Goal: Information Seeking & Learning: Learn about a topic

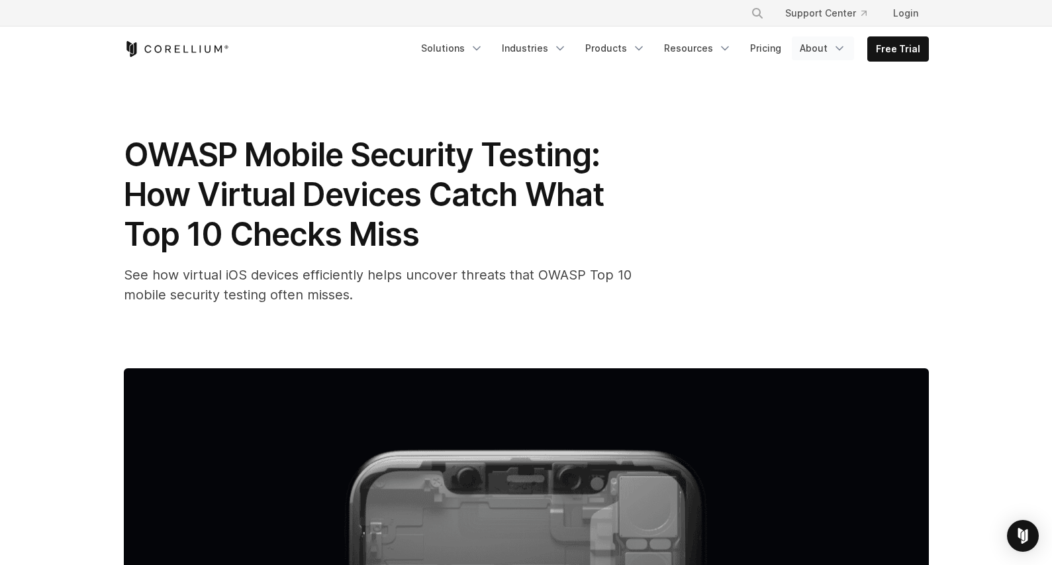
click at [839, 48] on polyline "Navigation Menu" at bounding box center [839, 48] width 7 height 3
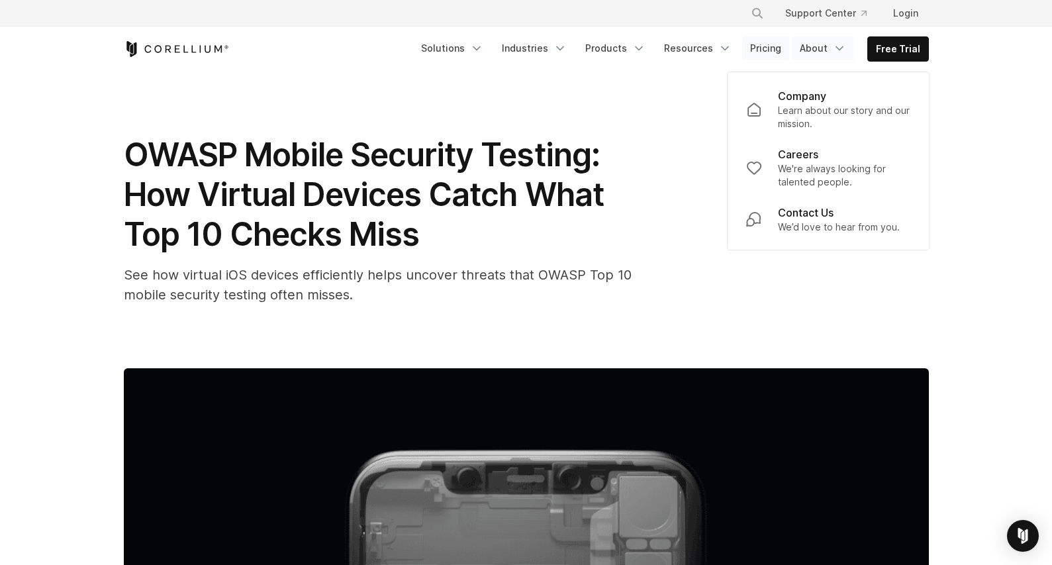
click at [766, 46] on link "Pricing" at bounding box center [765, 48] width 47 height 24
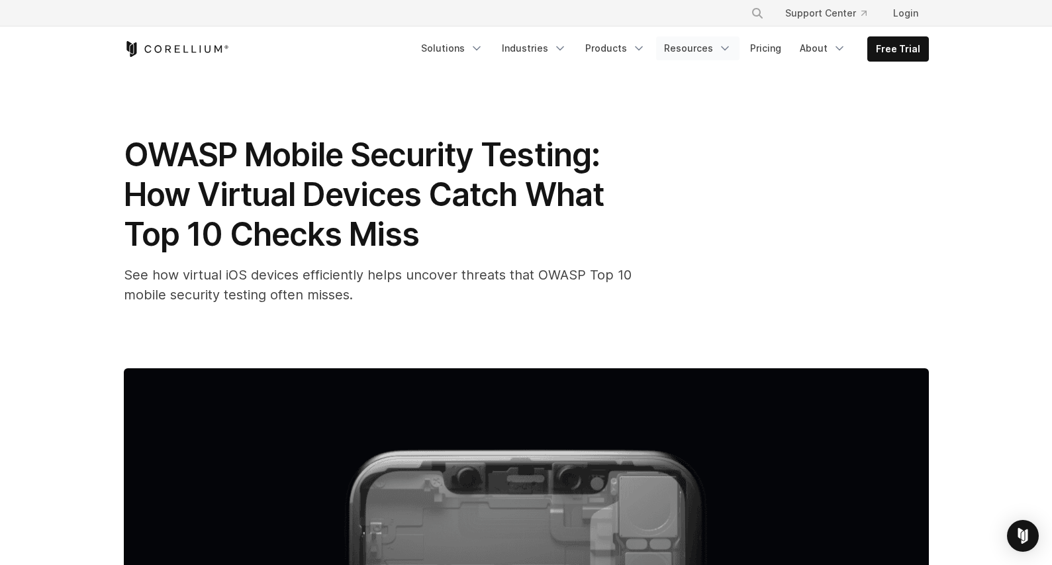
click at [706, 54] on link "Resources" at bounding box center [697, 48] width 83 height 24
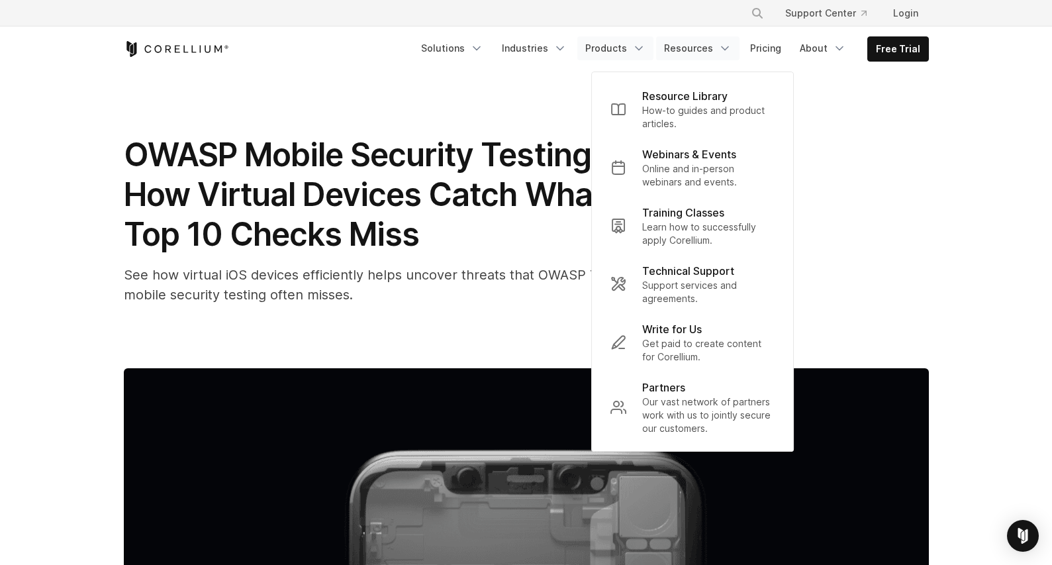
click at [611, 54] on link "Products" at bounding box center [615, 48] width 76 height 24
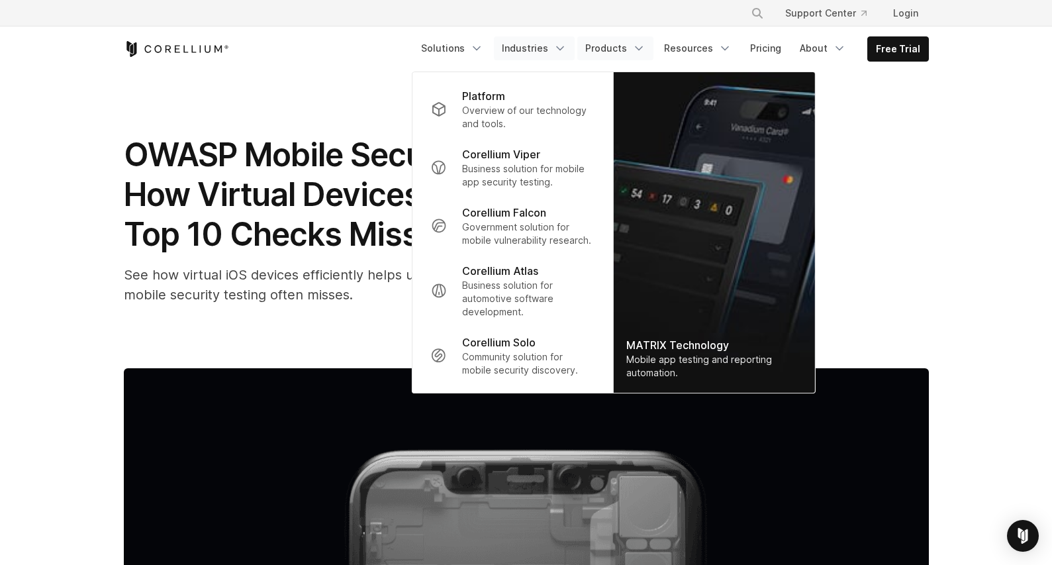
click at [553, 51] on link "Industries" at bounding box center [534, 48] width 81 height 24
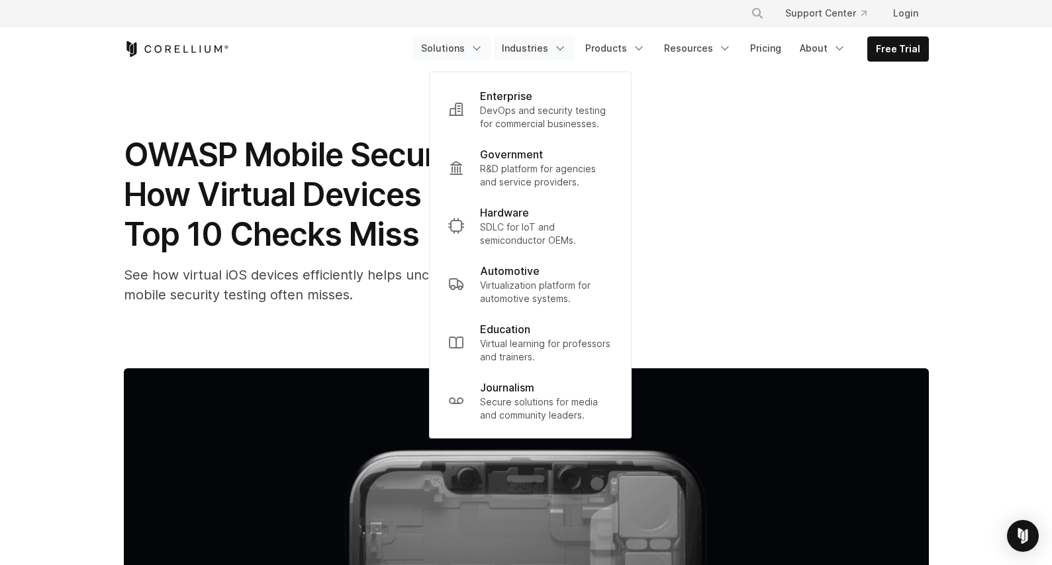
click at [465, 54] on link "Solutions" at bounding box center [452, 48] width 78 height 24
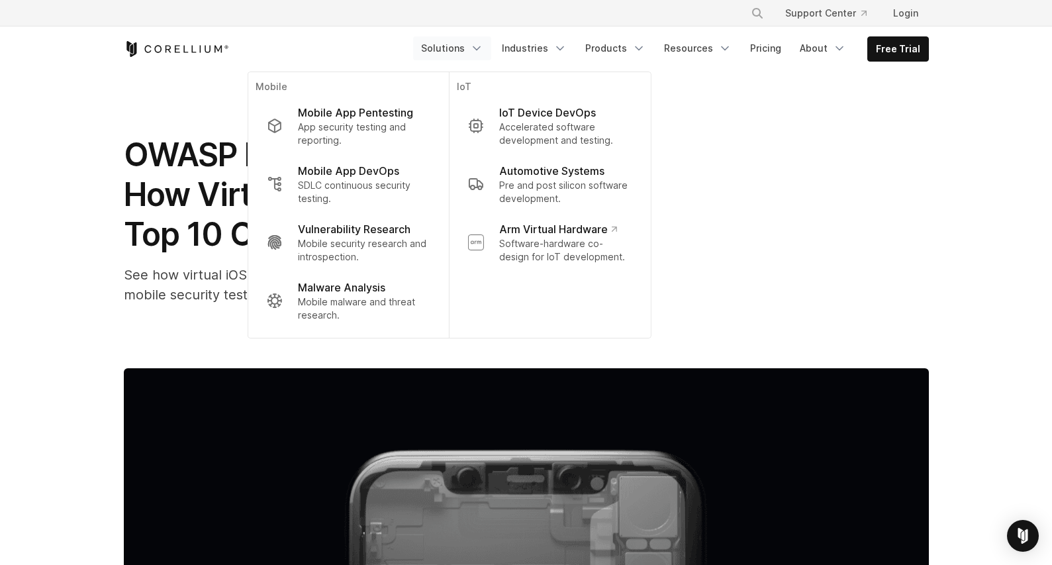
click at [825, 262] on div "OWASP Mobile Security Testing: How Virtual Devices Catch What Top 10 Checks Mis…" at bounding box center [526, 219] width 805 height 169
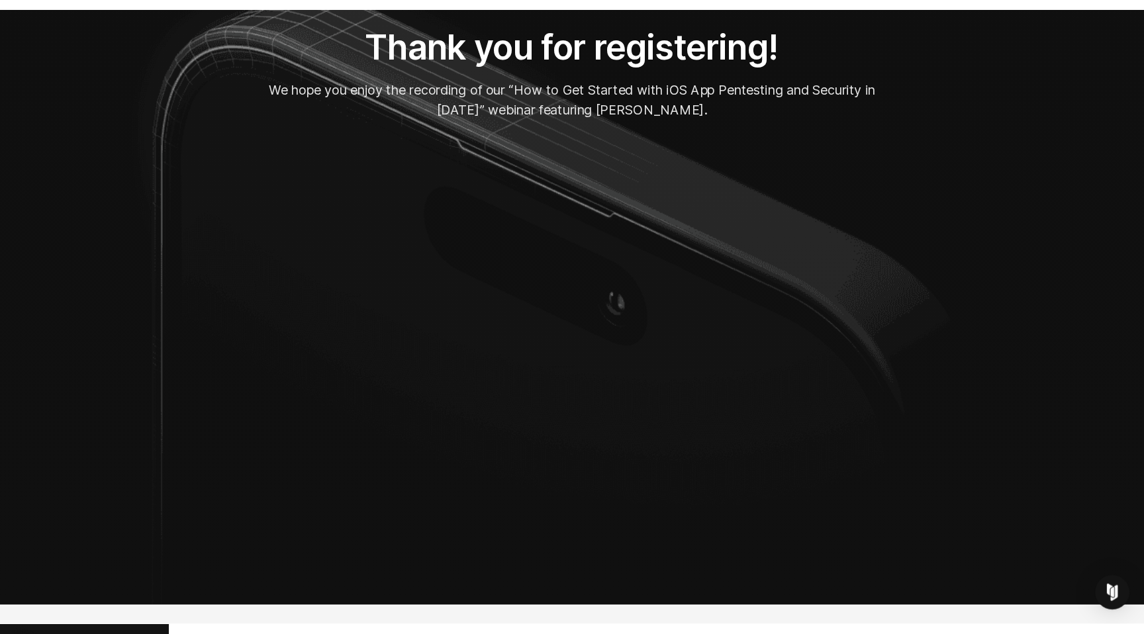
scroll to position [113, 0]
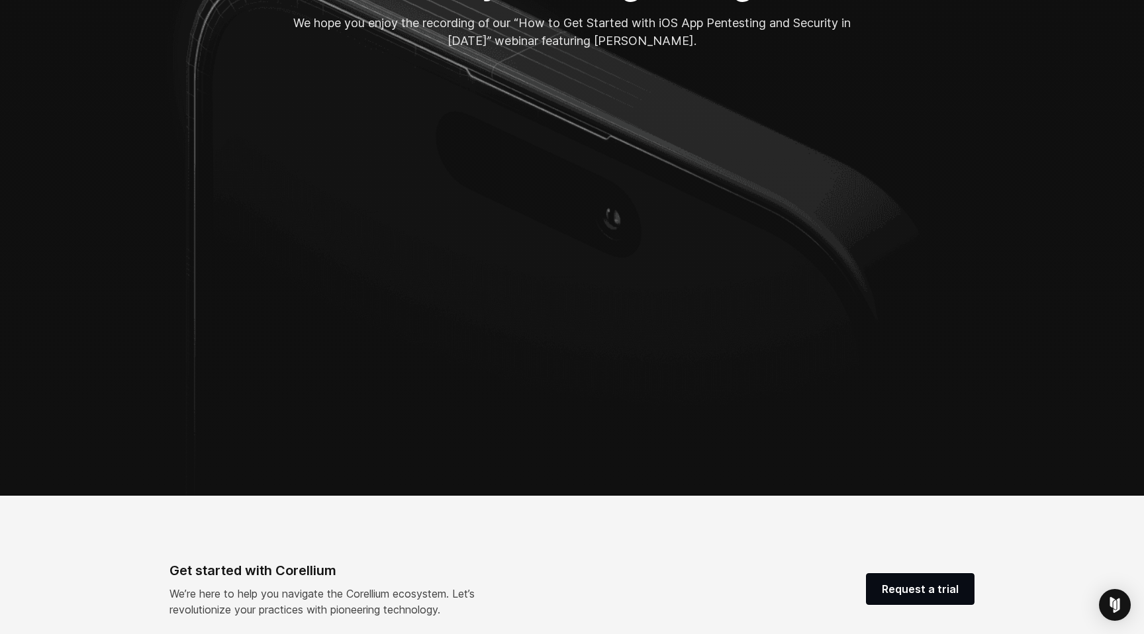
scroll to position [144, 0]
